Goal: Task Accomplishment & Management: Use online tool/utility

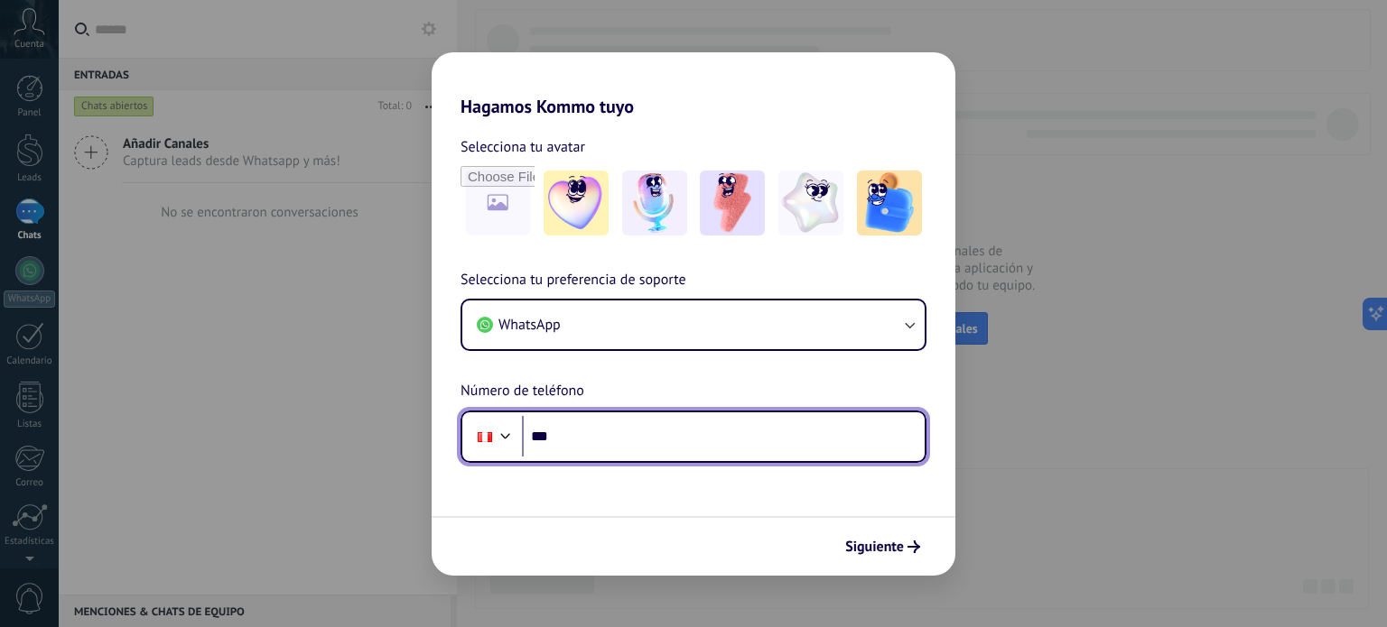
click at [618, 447] on input "***" at bounding box center [723, 437] width 403 height 42
type input "**********"
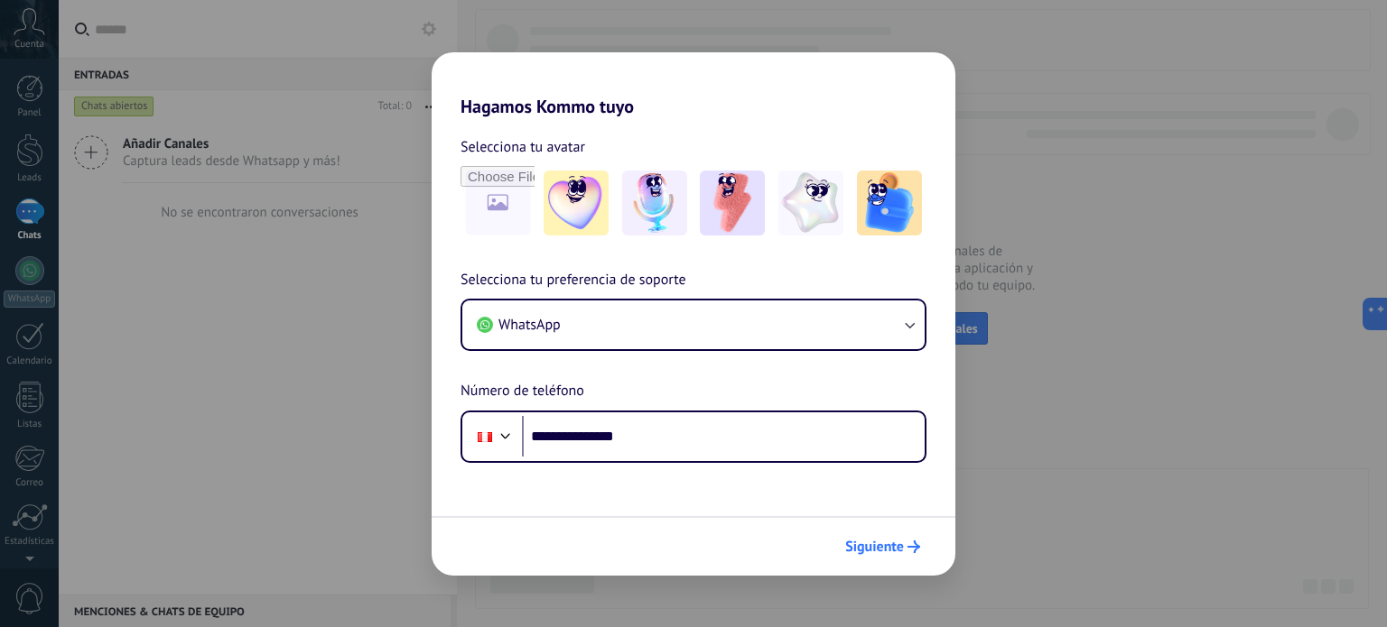
click at [885, 542] on span "Siguiente" at bounding box center [874, 547] width 59 height 13
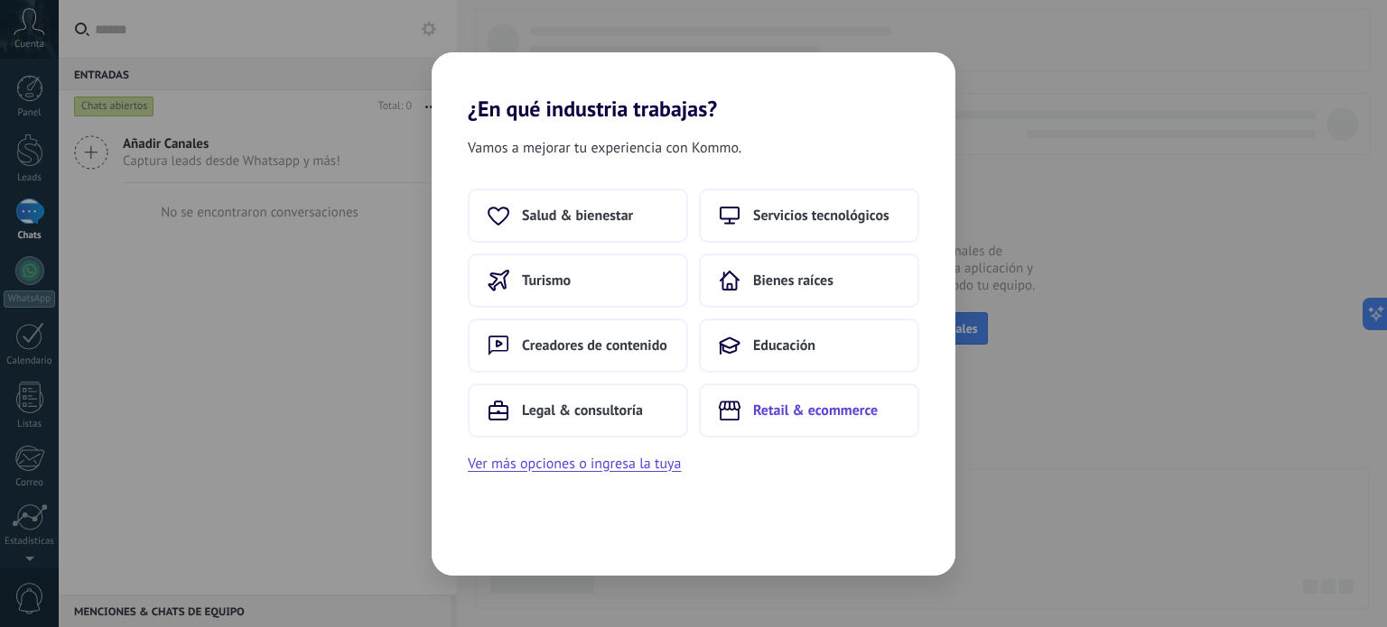
click at [857, 429] on button "Retail & ecommerce" at bounding box center [809, 411] width 220 height 54
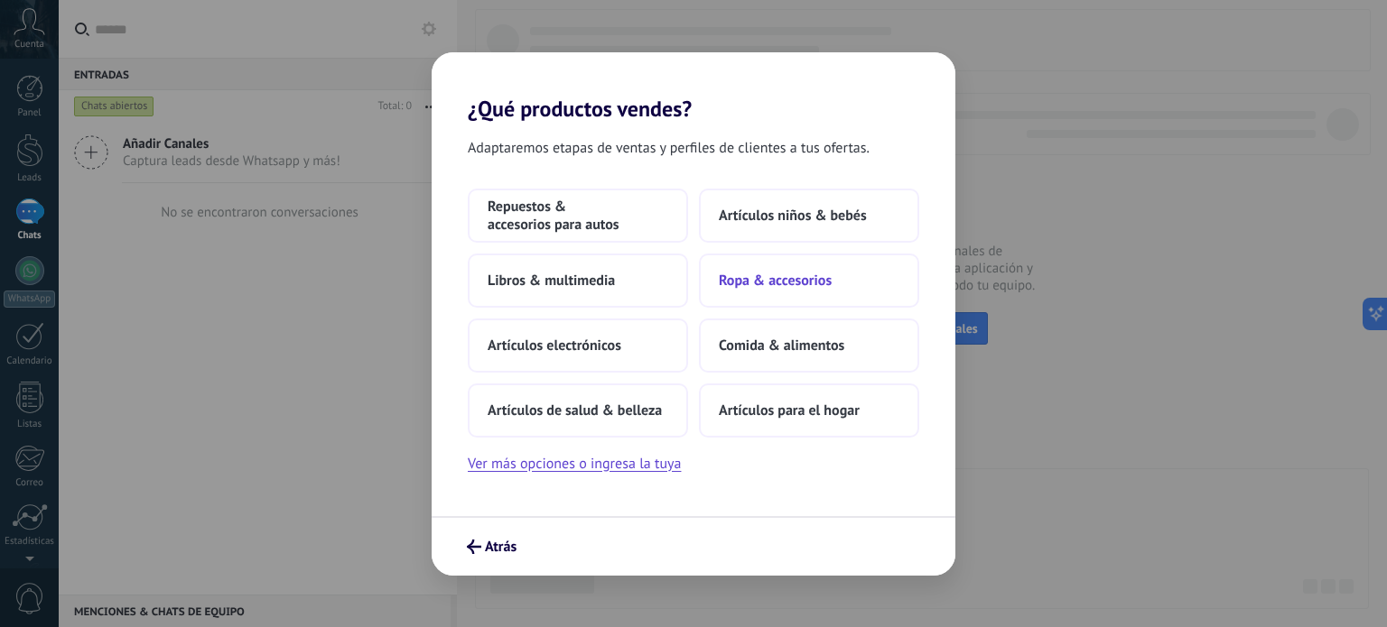
click at [784, 288] on span "Ropa & accesorios" at bounding box center [775, 281] width 113 height 18
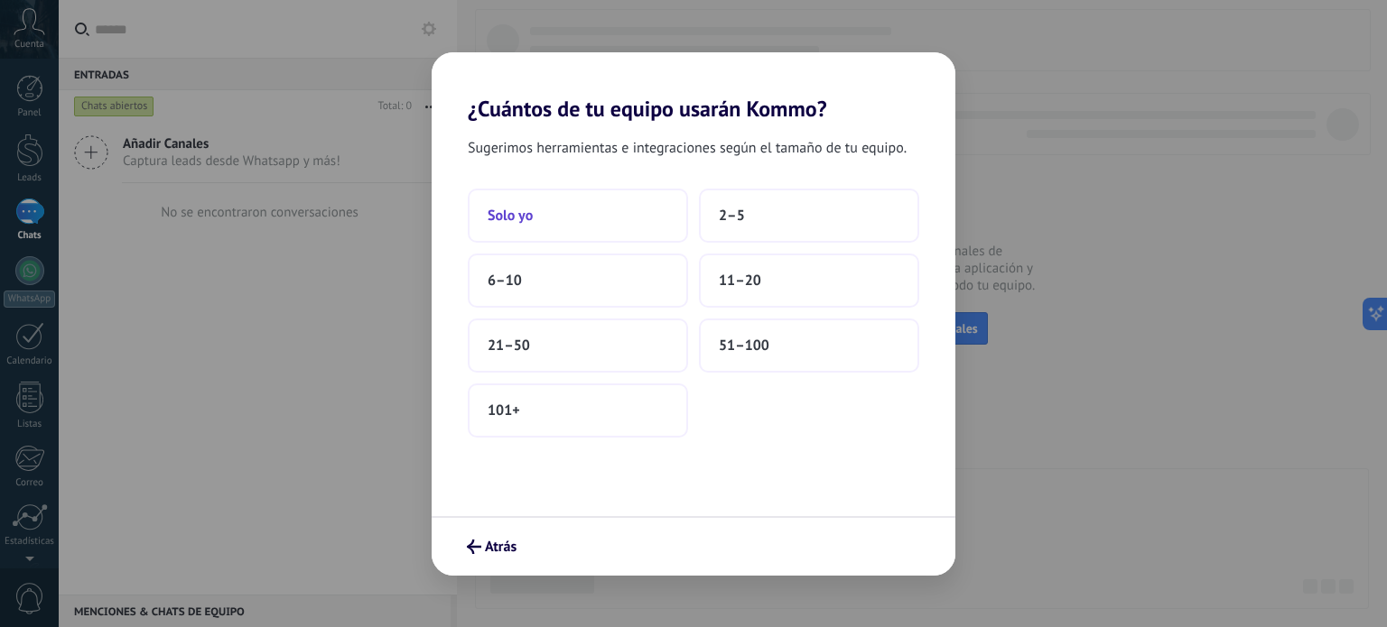
click at [563, 241] on button "Solo yo" at bounding box center [578, 216] width 220 height 54
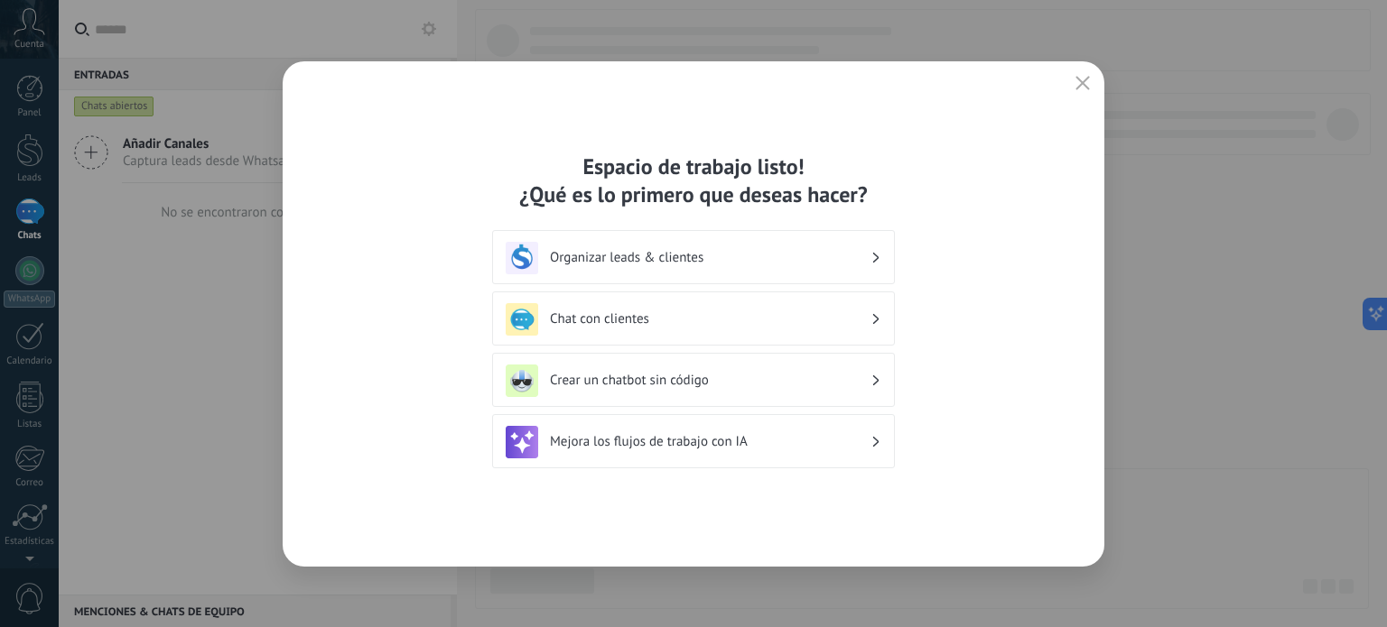
click at [669, 380] on h3 "Crear un chatbot sin código" at bounding box center [710, 380] width 321 height 17
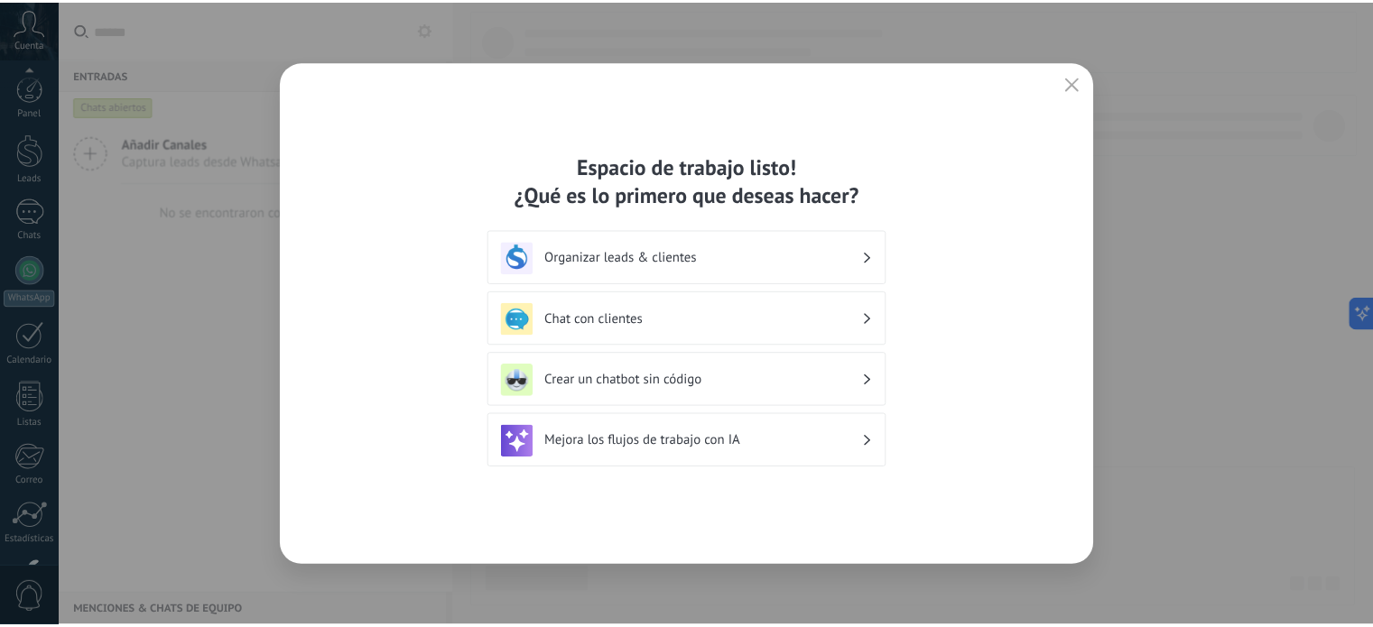
scroll to position [123, 0]
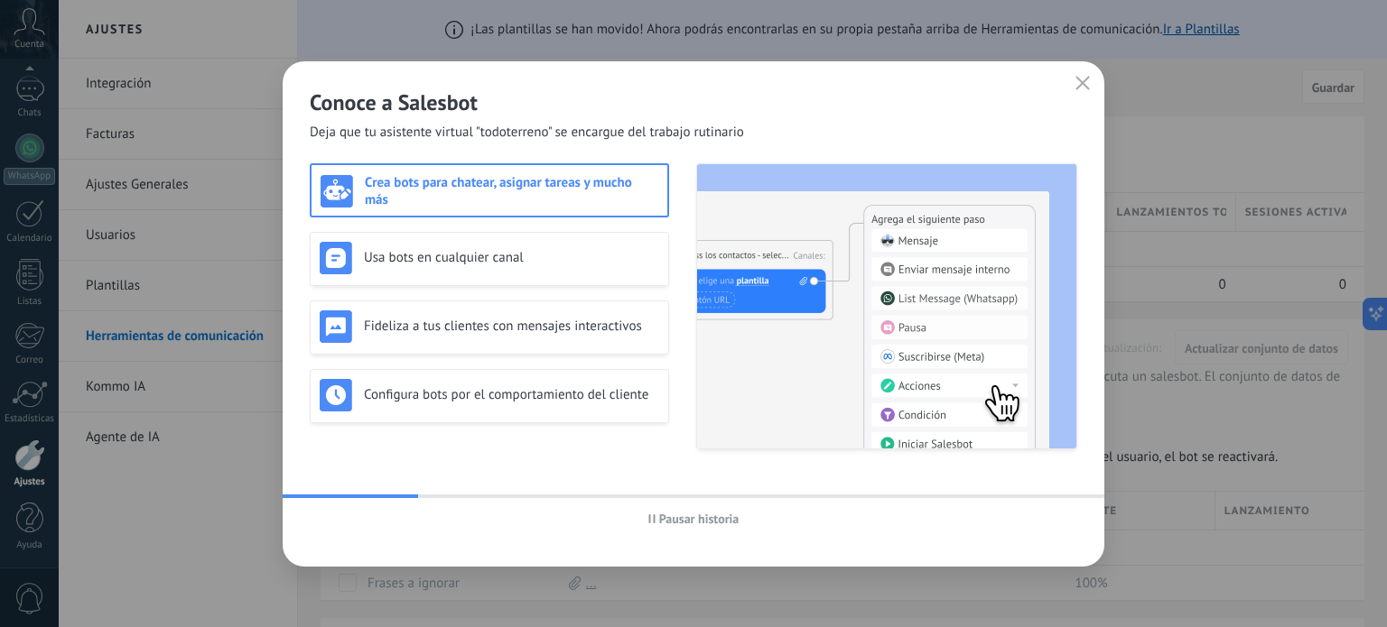
click at [1084, 84] on icon "button" at bounding box center [1082, 83] width 14 height 14
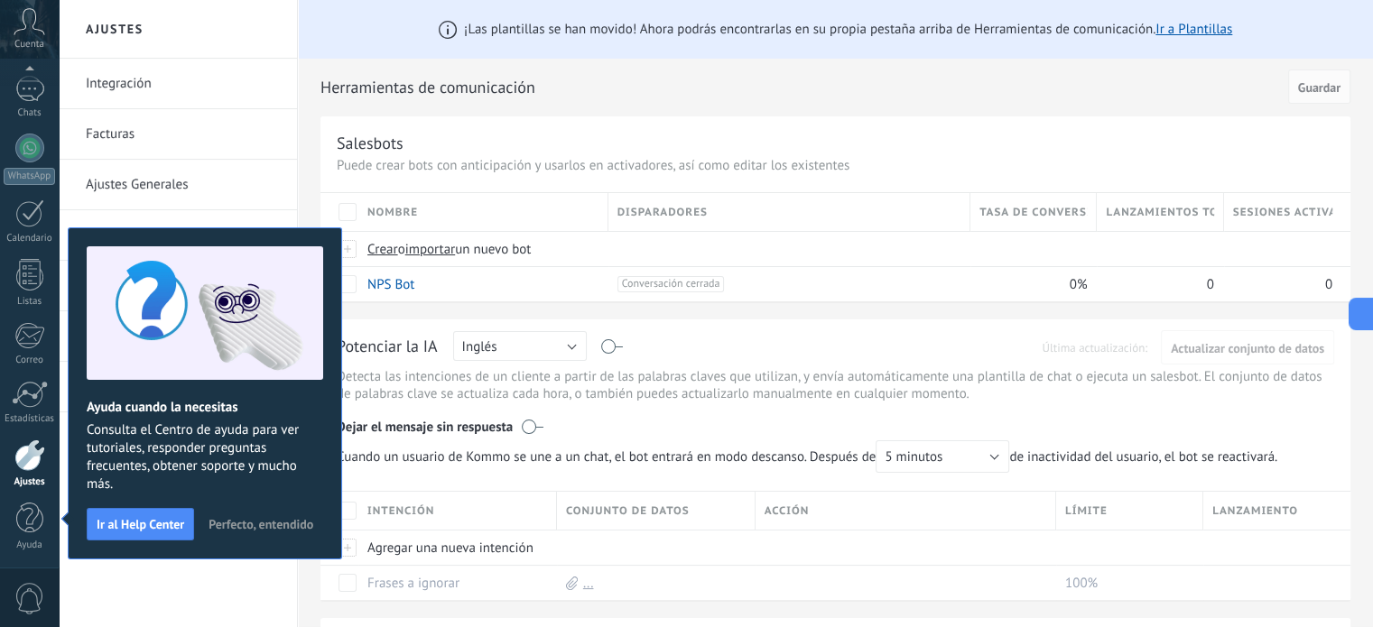
click at [267, 526] on span "Perfecto, entendido" at bounding box center [261, 524] width 105 height 13
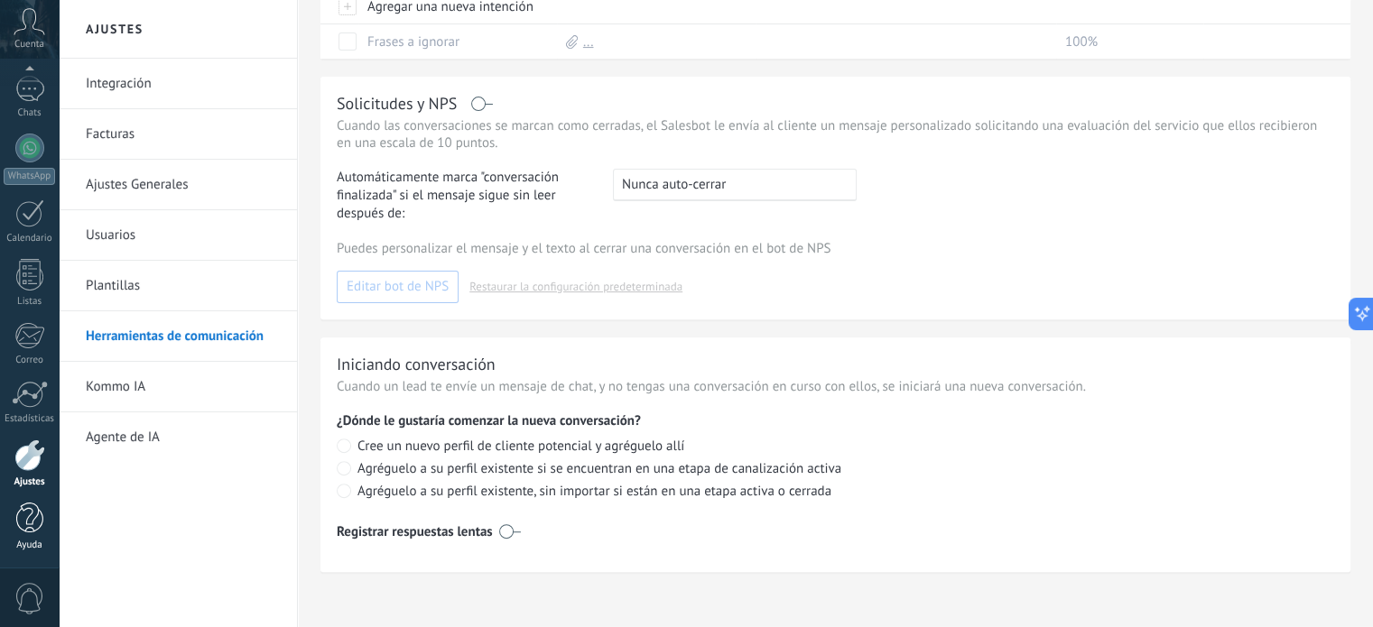
click at [29, 523] on div at bounding box center [29, 519] width 27 height 32
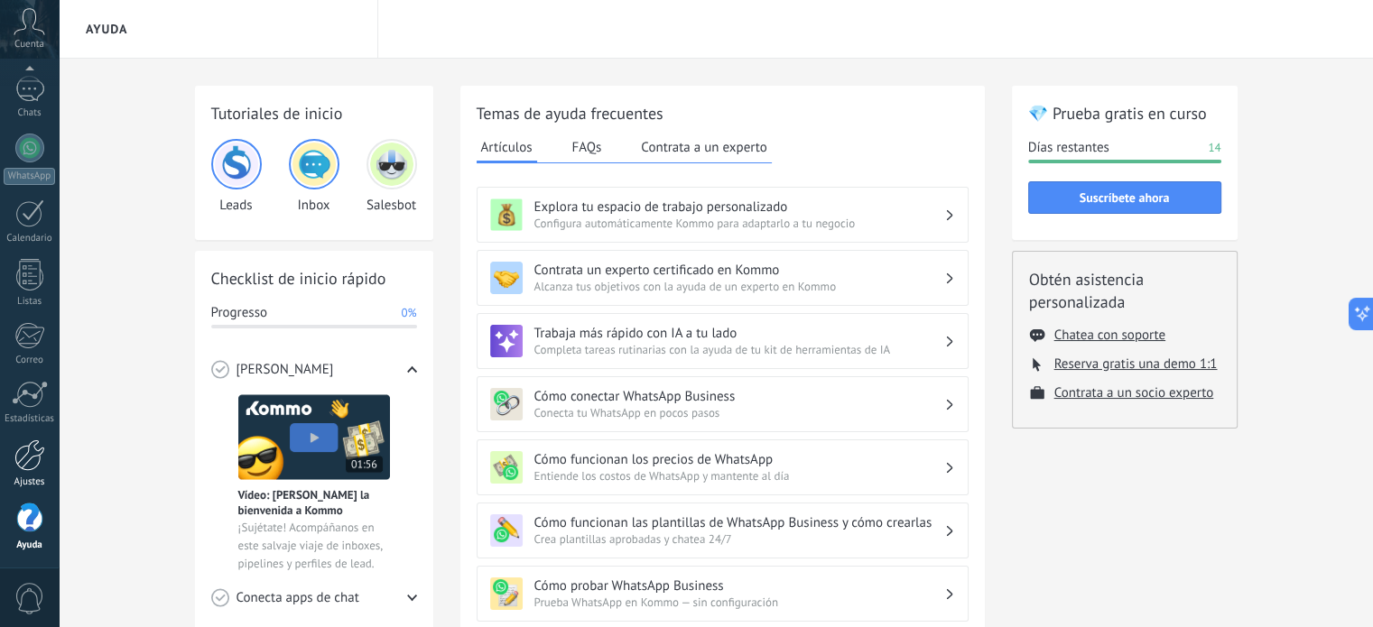
click at [35, 451] on div at bounding box center [29, 456] width 31 height 32
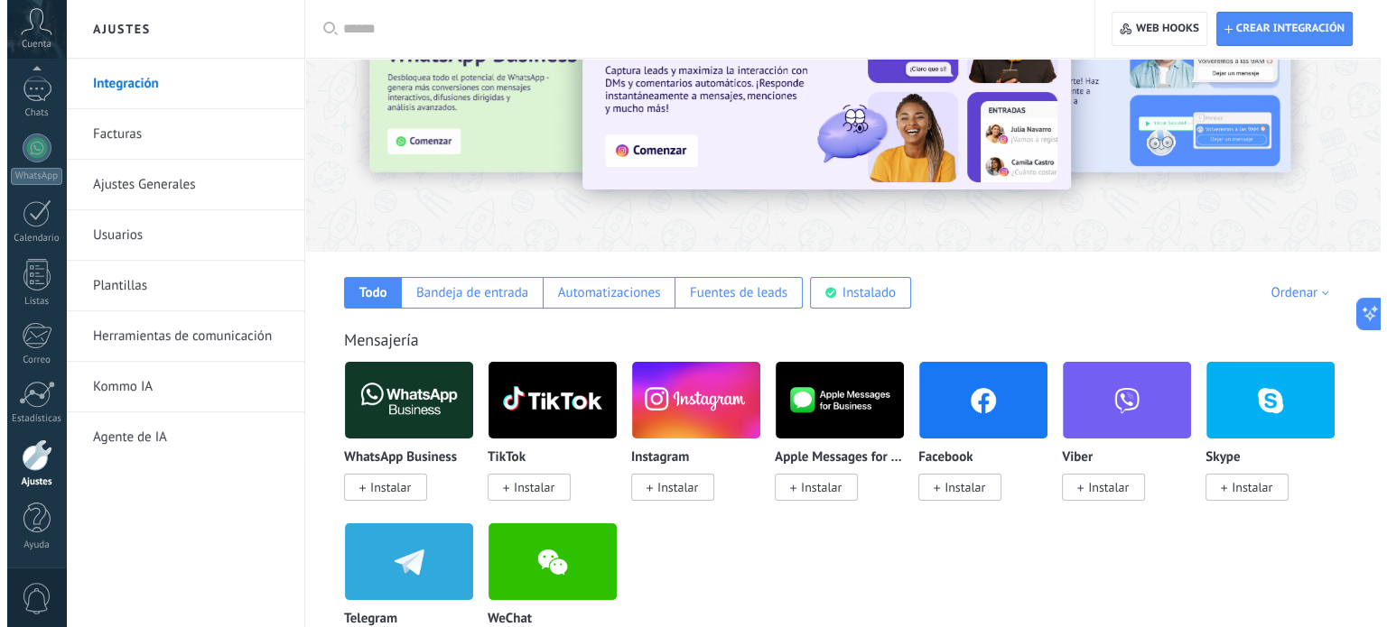
scroll to position [181, 0]
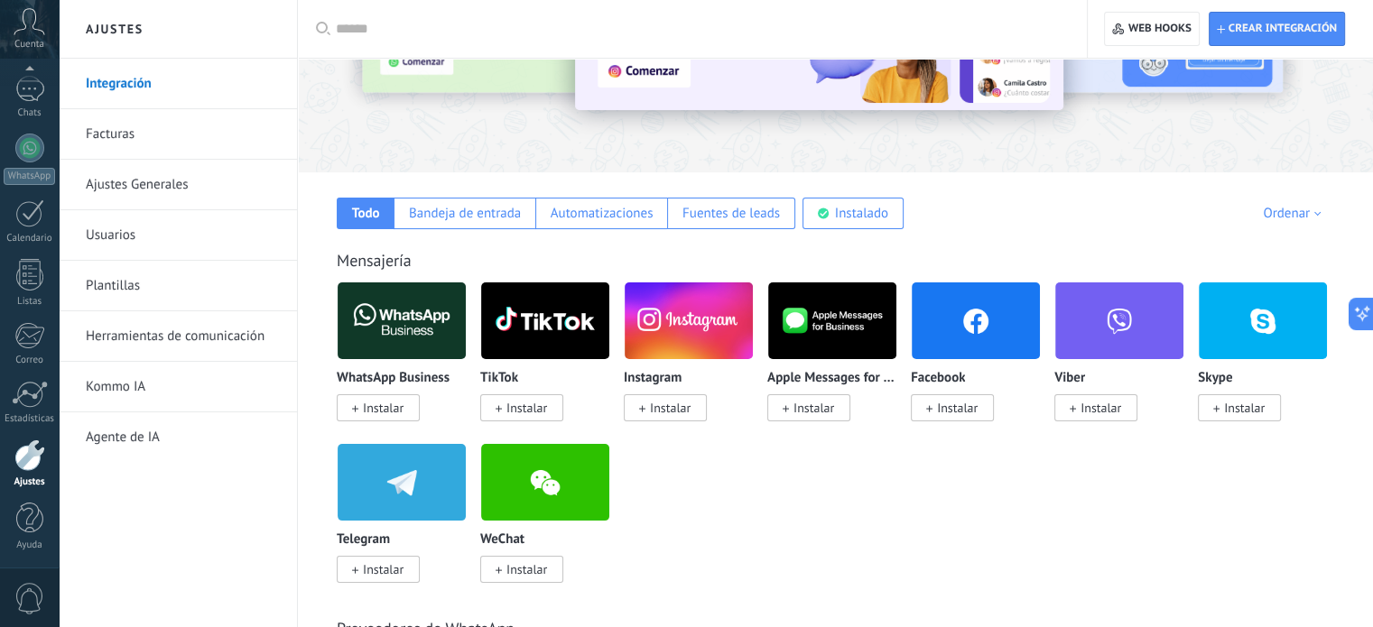
click at [386, 404] on span "Instalar" at bounding box center [383, 408] width 41 height 16
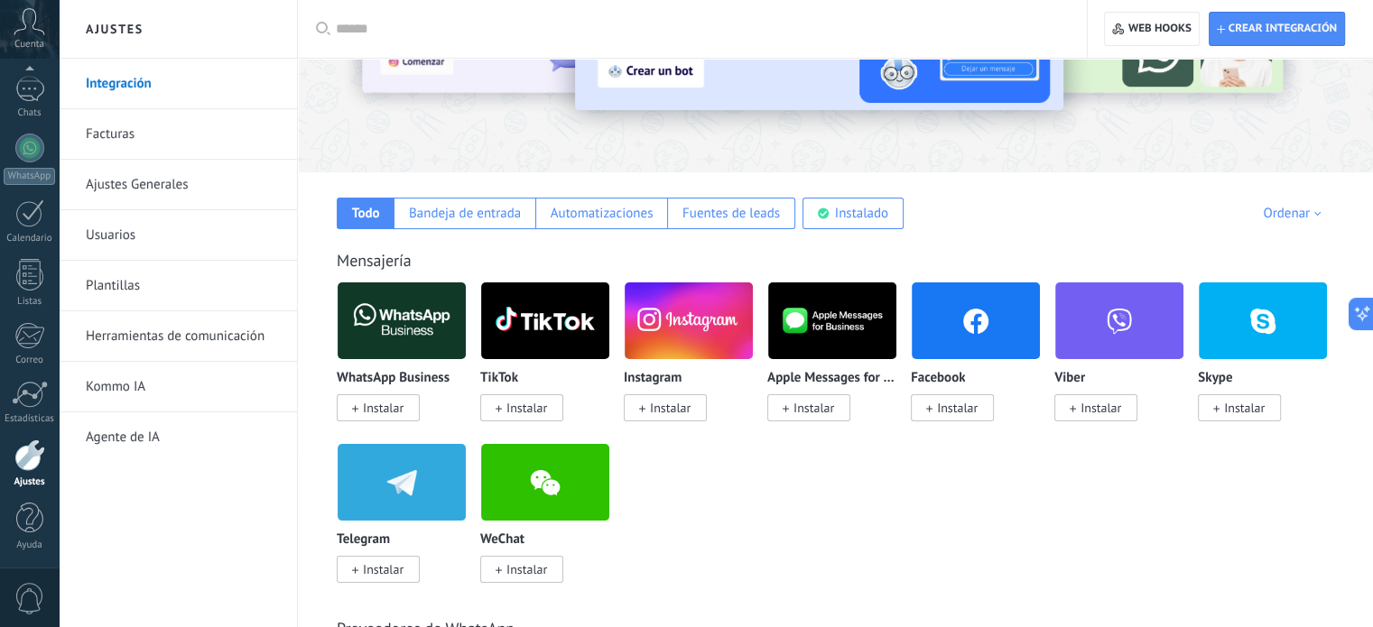
click at [398, 414] on span "Instalar" at bounding box center [383, 408] width 41 height 16
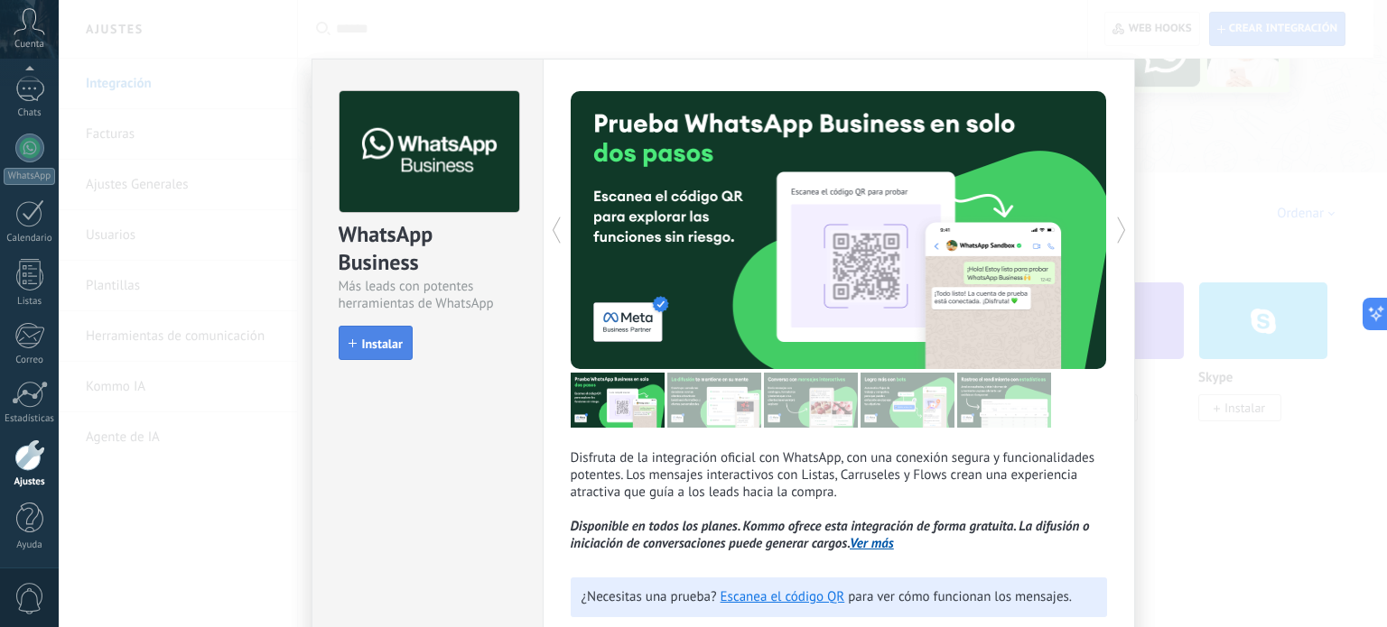
click at [377, 339] on span "Instalar" at bounding box center [382, 344] width 41 height 13
